Goal: Information Seeking & Learning: Learn about a topic

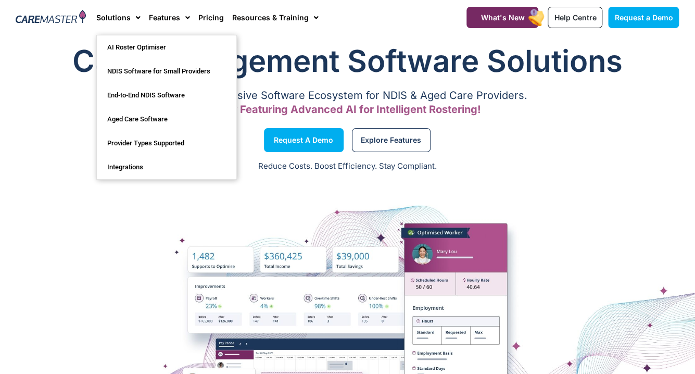
click at [635, 164] on p "Reduce Costs. Boost Efficiency. Stay Compliant." at bounding box center [347, 166] width 682 height 12
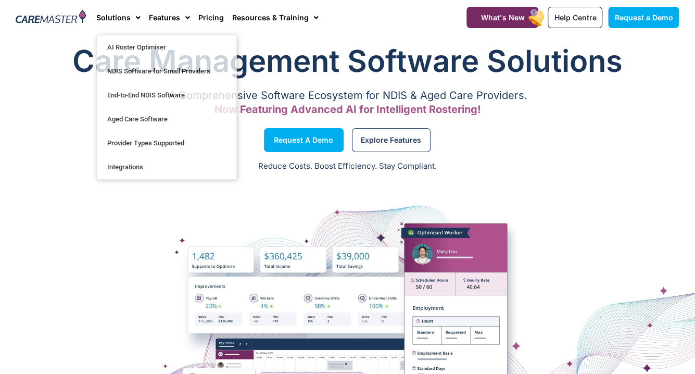
drag, startPoint x: 546, startPoint y: 205, endPoint x: 559, endPoint y: 214, distance: 15.7
click at [546, 206] on div at bounding box center [347, 335] width 695 height 312
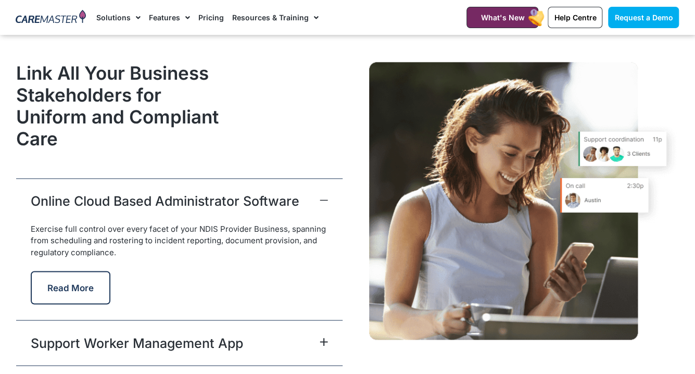
scroll to position [2636, 0]
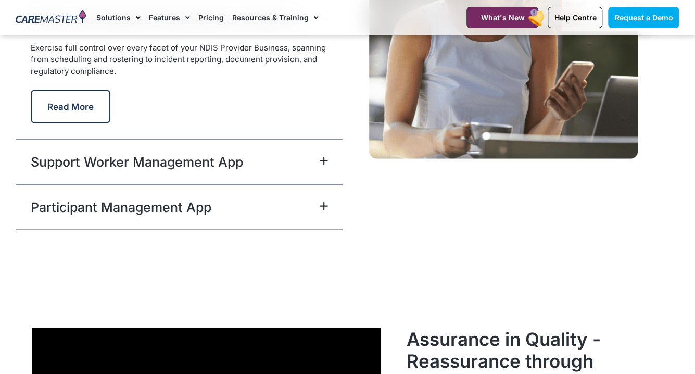
click at [300, 164] on div "Support Worker Management App" at bounding box center [179, 160] width 326 height 45
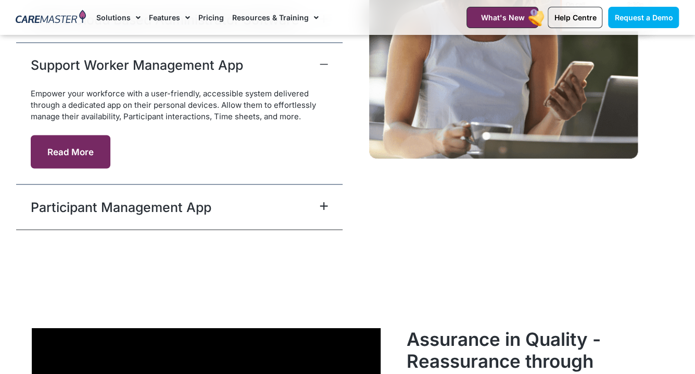
click at [86, 155] on button "Read More" at bounding box center [71, 151] width 80 height 33
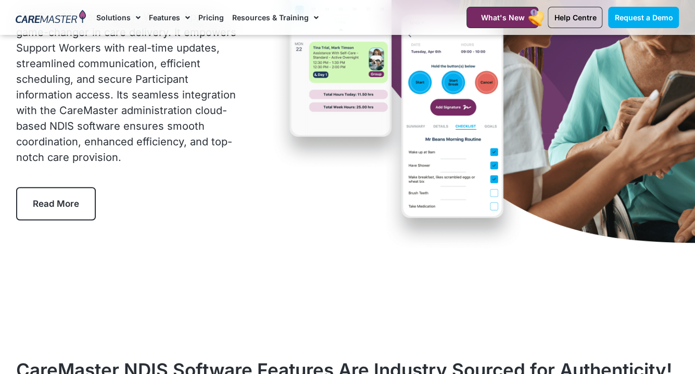
click at [65, 210] on link "Read More" at bounding box center [56, 203] width 80 height 33
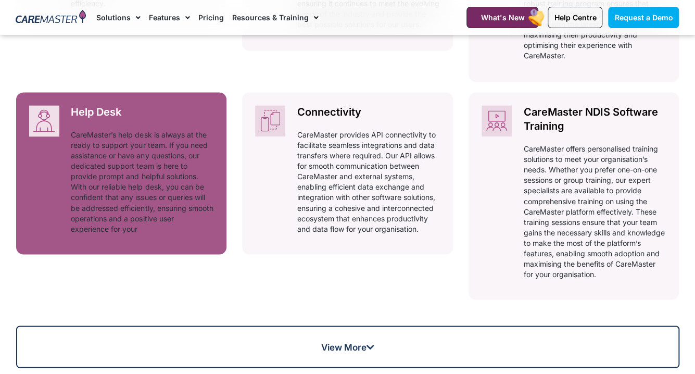
scroll to position [850, 0]
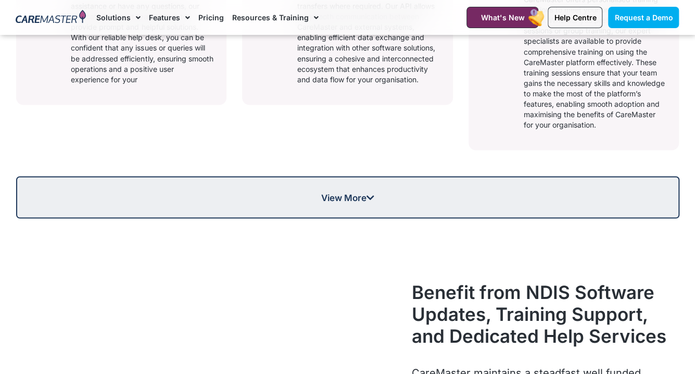
click at [238, 207] on link "View More" at bounding box center [347, 197] width 663 height 42
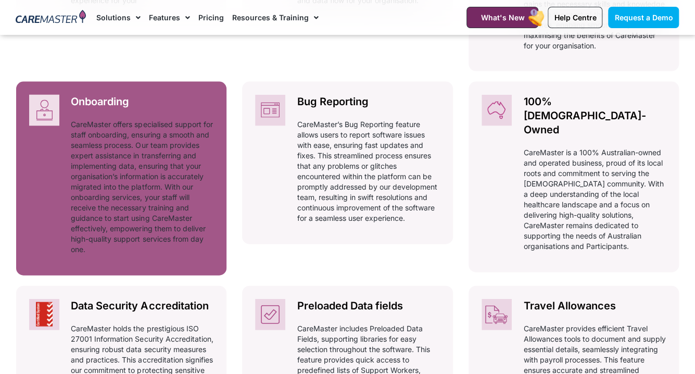
scroll to position [1128, 0]
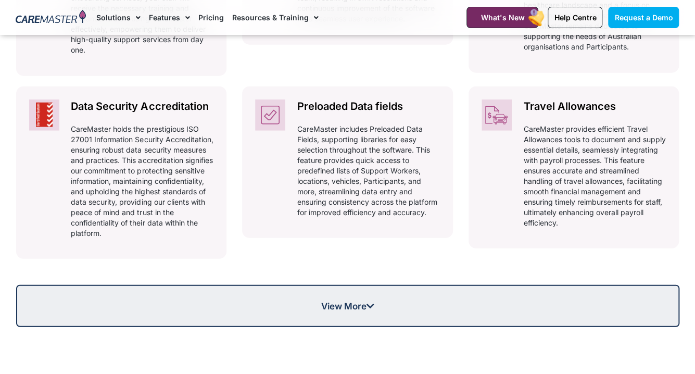
click at [317, 303] on span "View More" at bounding box center [347, 305] width 661 height 9
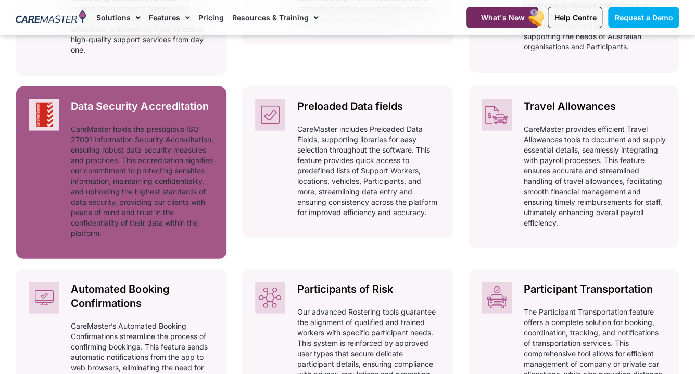
scroll to position [1336, 0]
